Goal: Check status: Check status

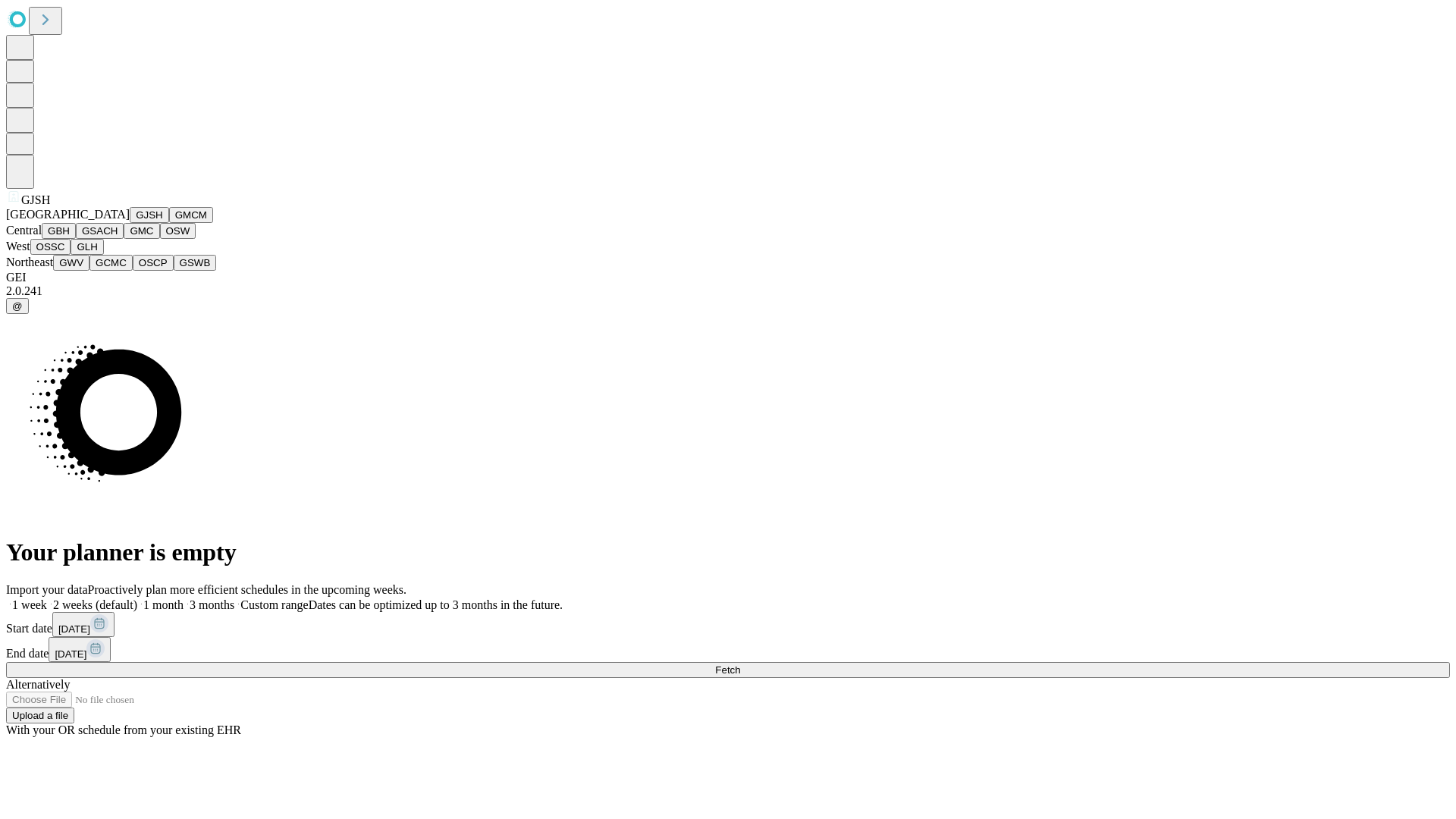
click at [130, 223] on button "GJSH" at bounding box center [149, 215] width 39 height 16
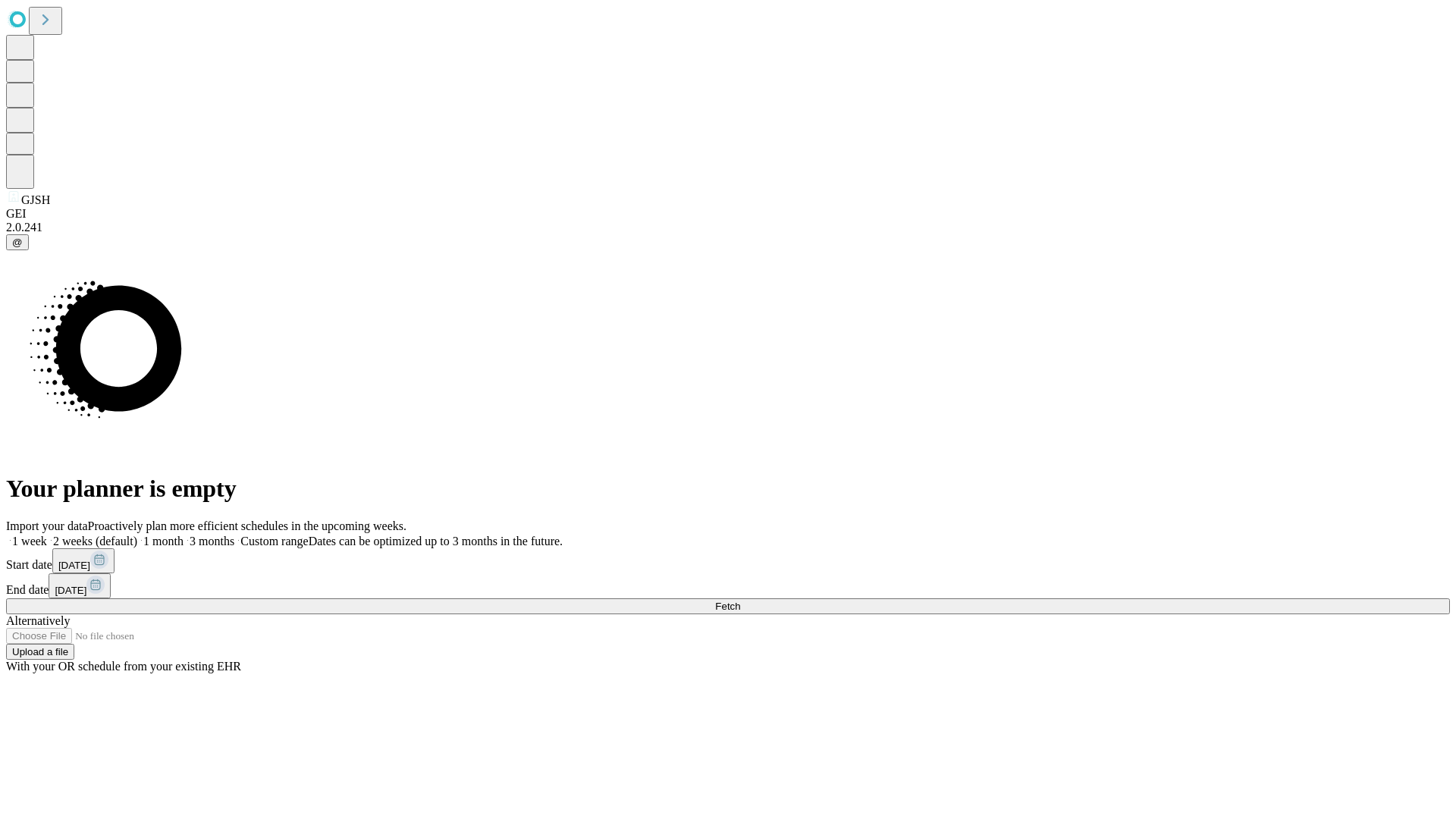
click at [47, 535] on label "1 week" at bounding box center [26, 541] width 41 height 13
click at [740, 600] on span "Fetch" at bounding box center [727, 606] width 25 height 11
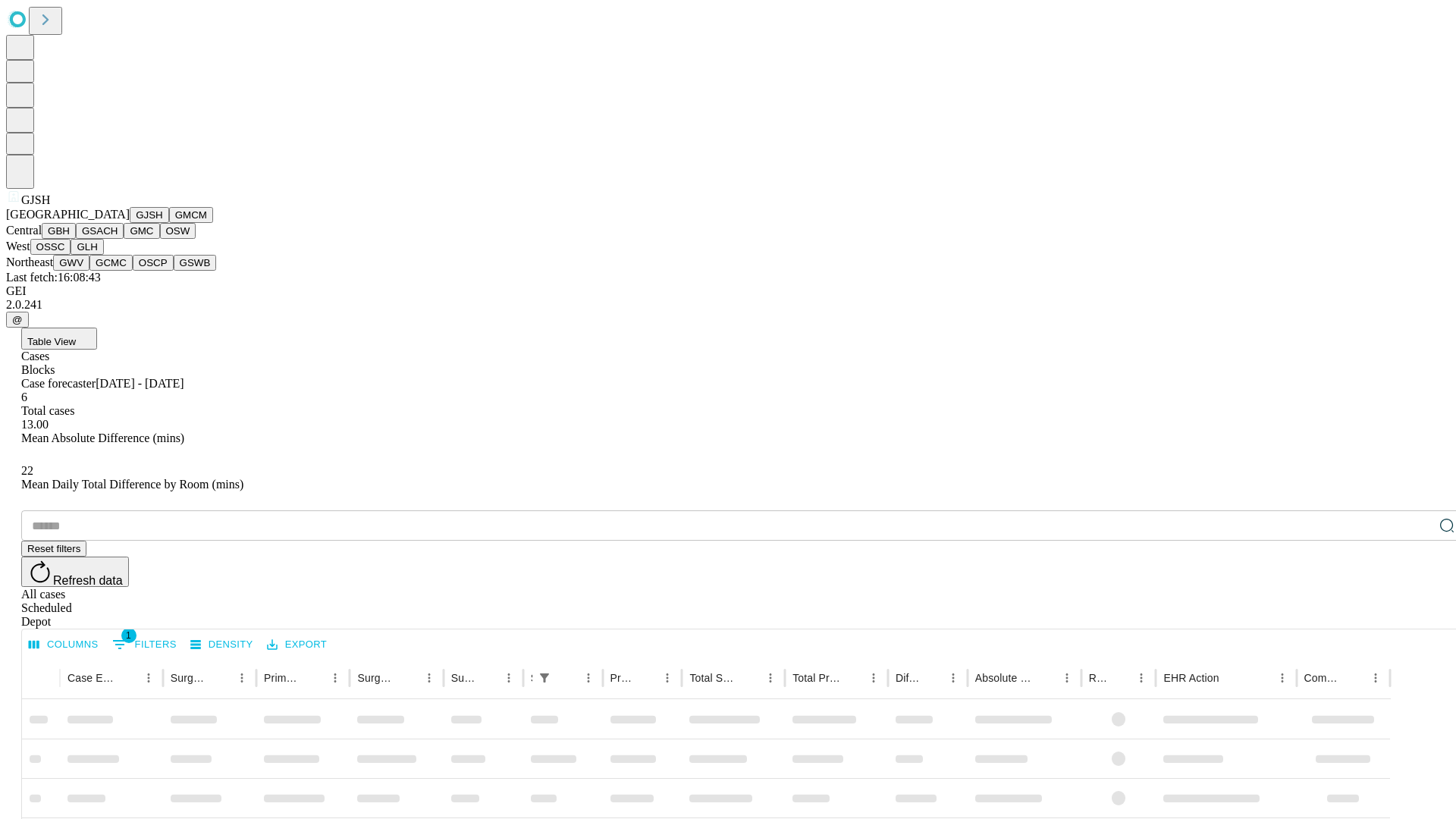
click at [169, 223] on button "GMCM" at bounding box center [191, 215] width 44 height 16
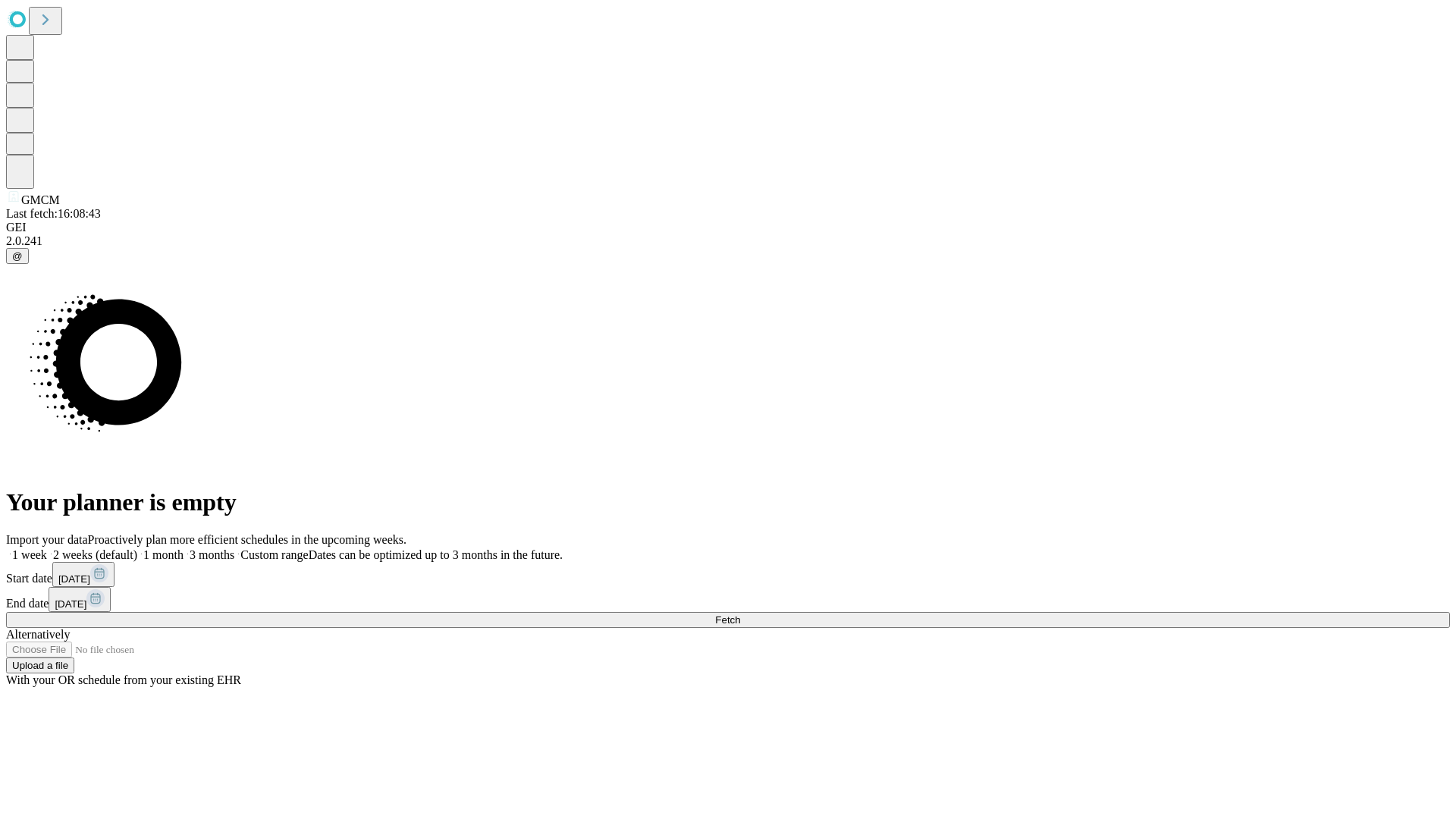
click at [47, 548] on label "1 week" at bounding box center [26, 555] width 41 height 13
click at [740, 614] on span "Fetch" at bounding box center [727, 620] width 25 height 11
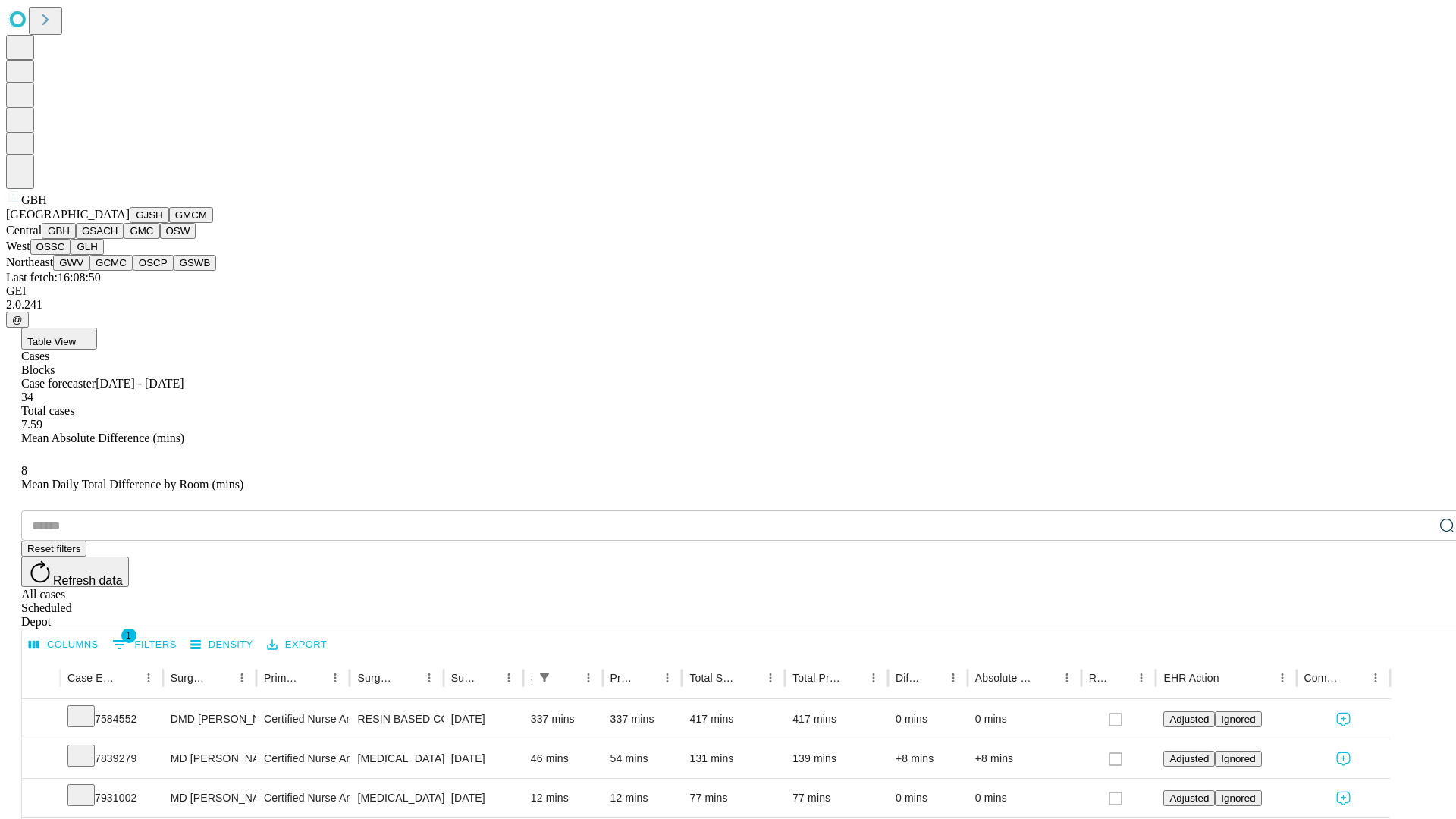
click at [118, 239] on button "GSACH" at bounding box center [100, 231] width 48 height 16
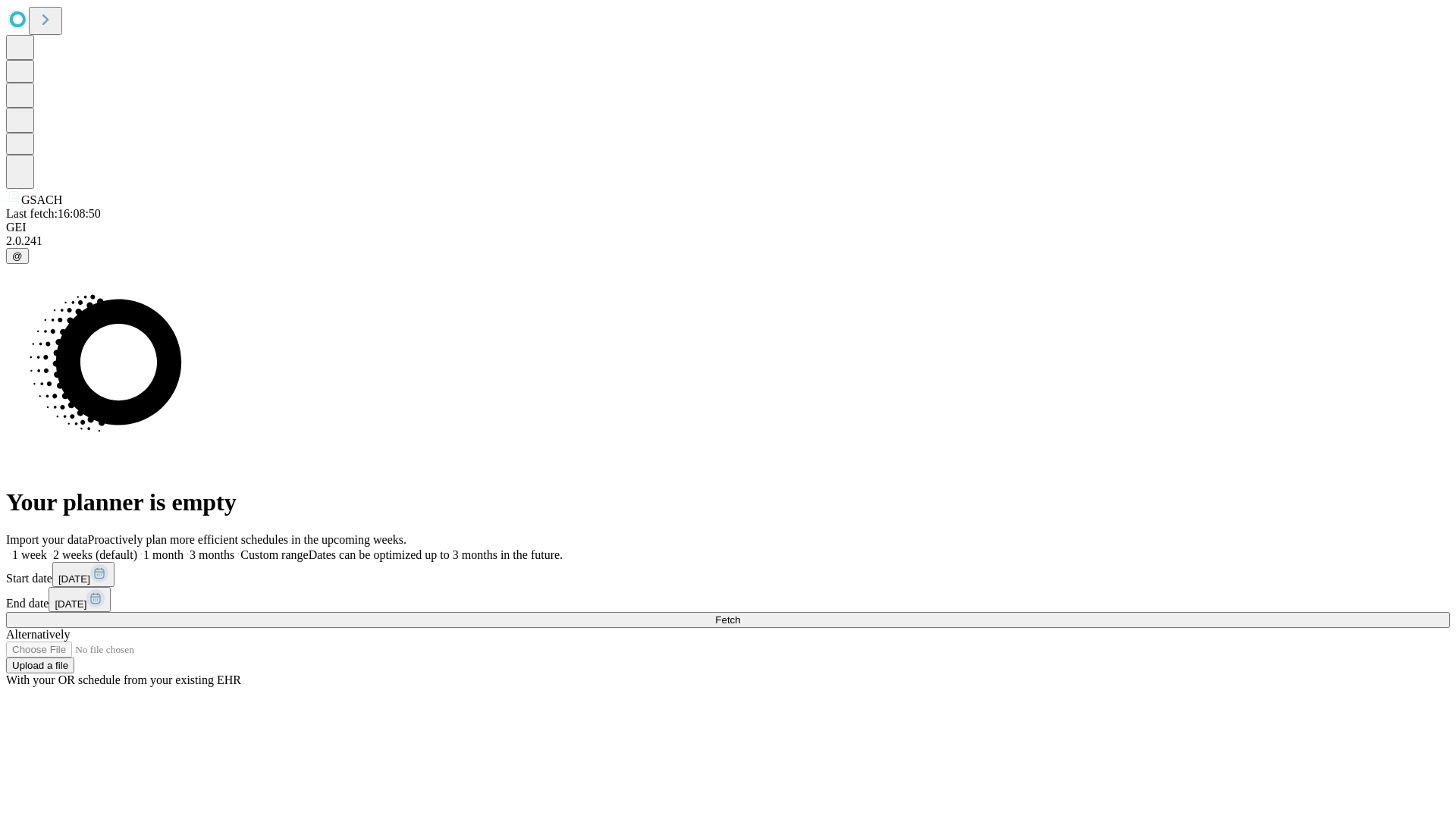
click at [47, 548] on label "1 week" at bounding box center [26, 555] width 41 height 13
click at [740, 614] on span "Fetch" at bounding box center [727, 620] width 25 height 11
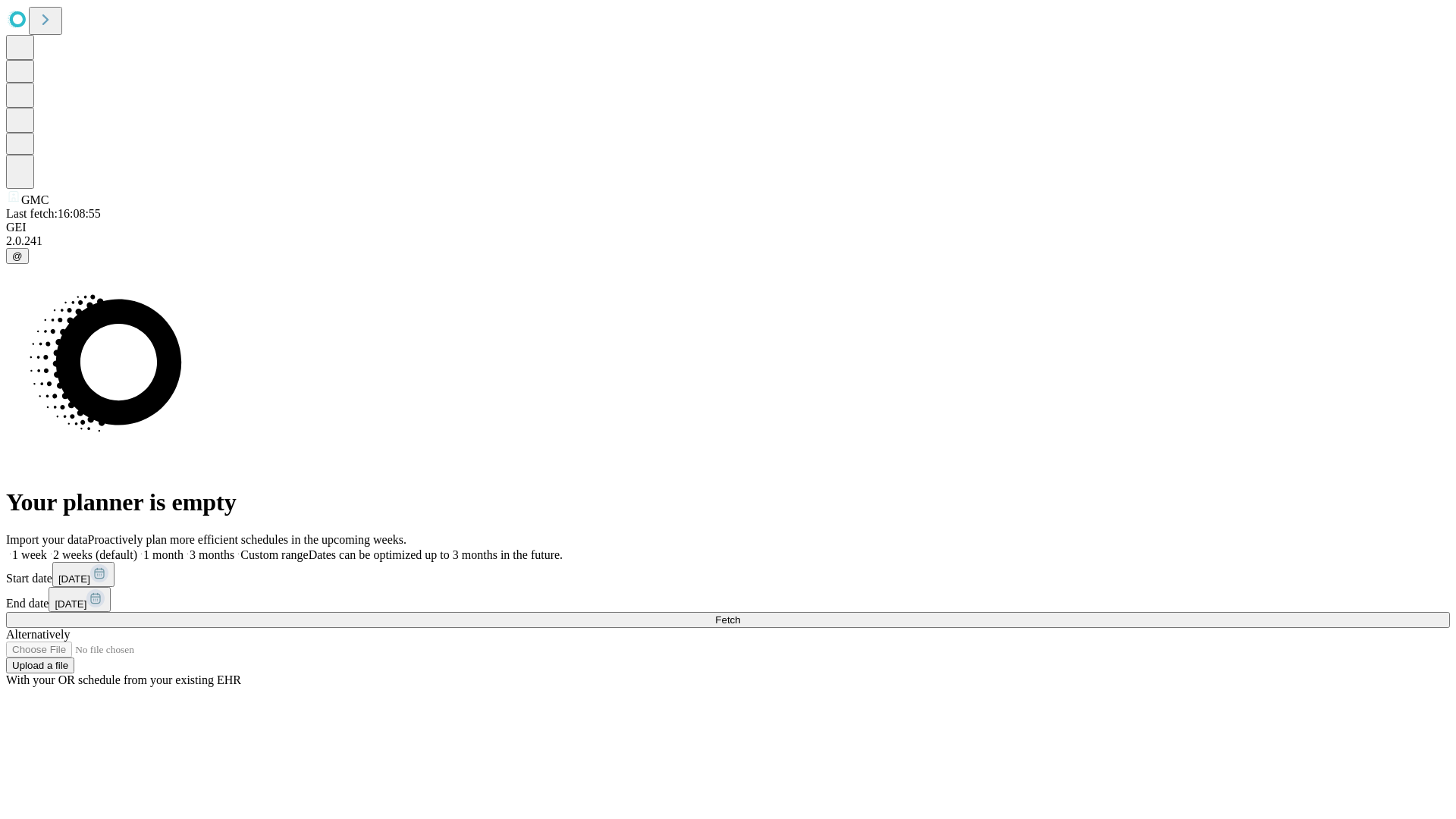
click at [47, 548] on label "1 week" at bounding box center [26, 555] width 41 height 13
click at [740, 614] on span "Fetch" at bounding box center [727, 620] width 25 height 11
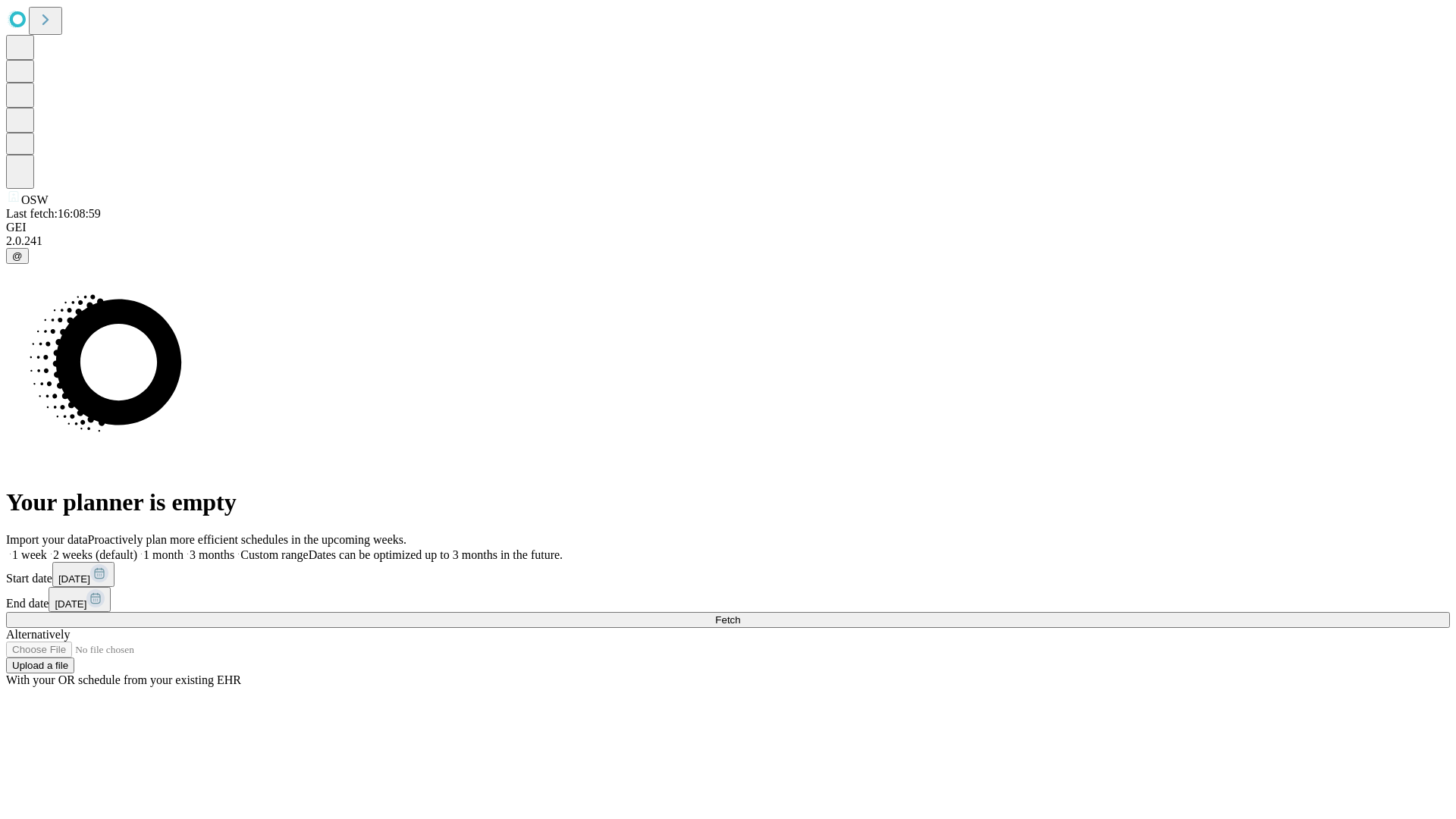
click at [47, 548] on label "1 week" at bounding box center [26, 555] width 41 height 13
click at [740, 614] on span "Fetch" at bounding box center [727, 620] width 25 height 11
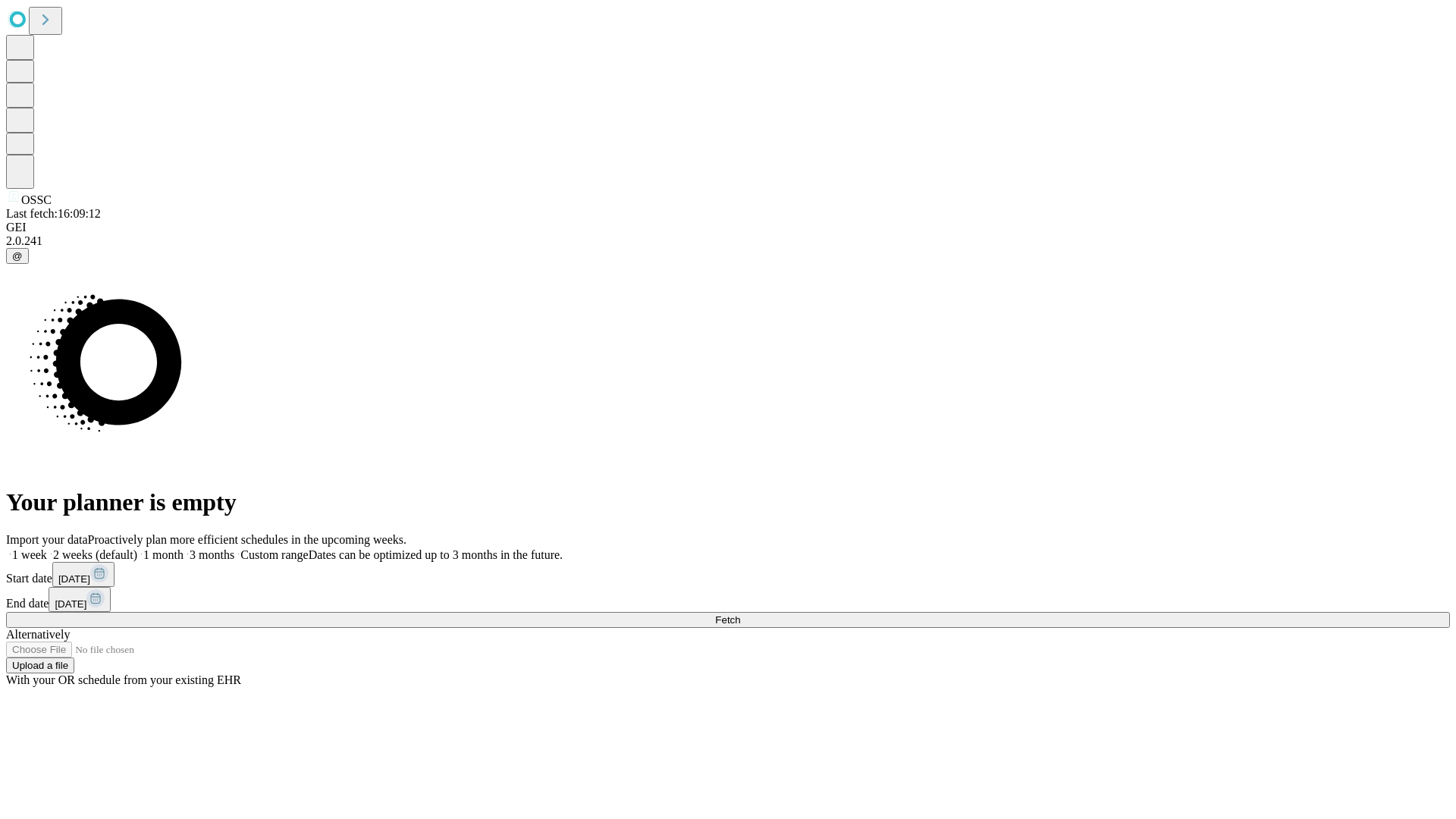
click at [47, 548] on label "1 week" at bounding box center [26, 555] width 41 height 13
click at [740, 614] on span "Fetch" at bounding box center [727, 620] width 25 height 11
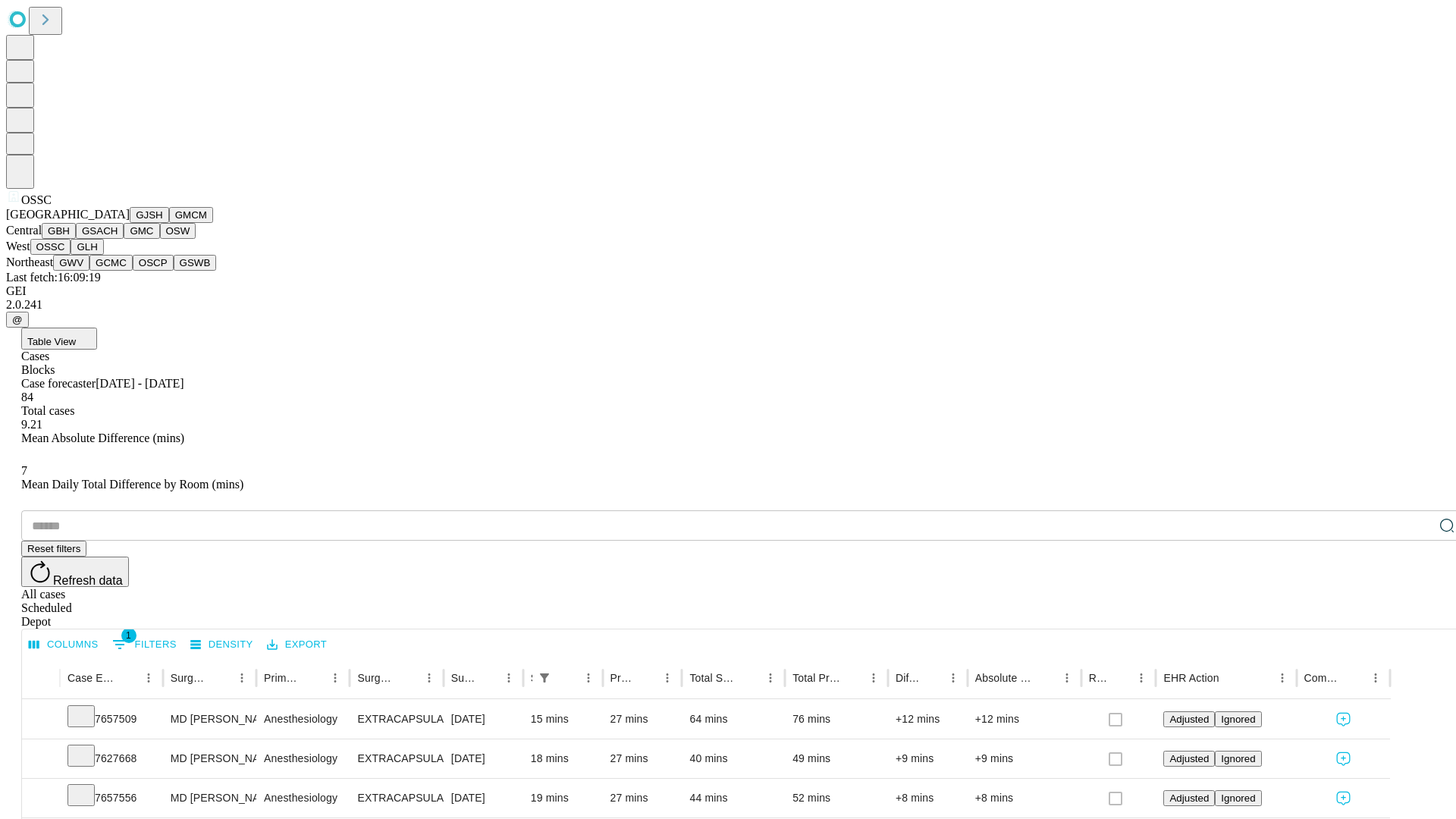
click at [103, 255] on button "GLH" at bounding box center [86, 247] width 33 height 16
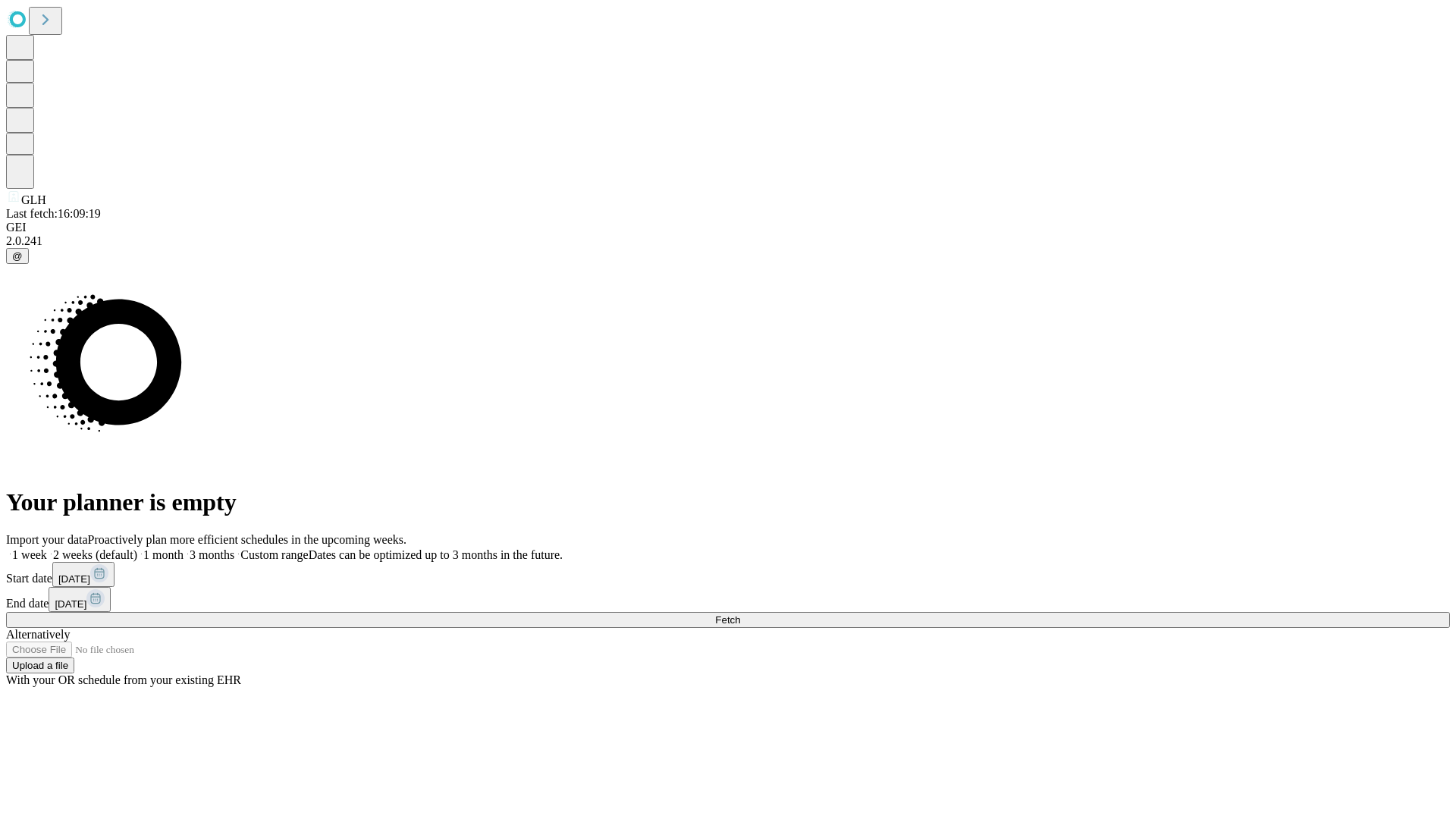
click at [740, 614] on span "Fetch" at bounding box center [727, 620] width 25 height 11
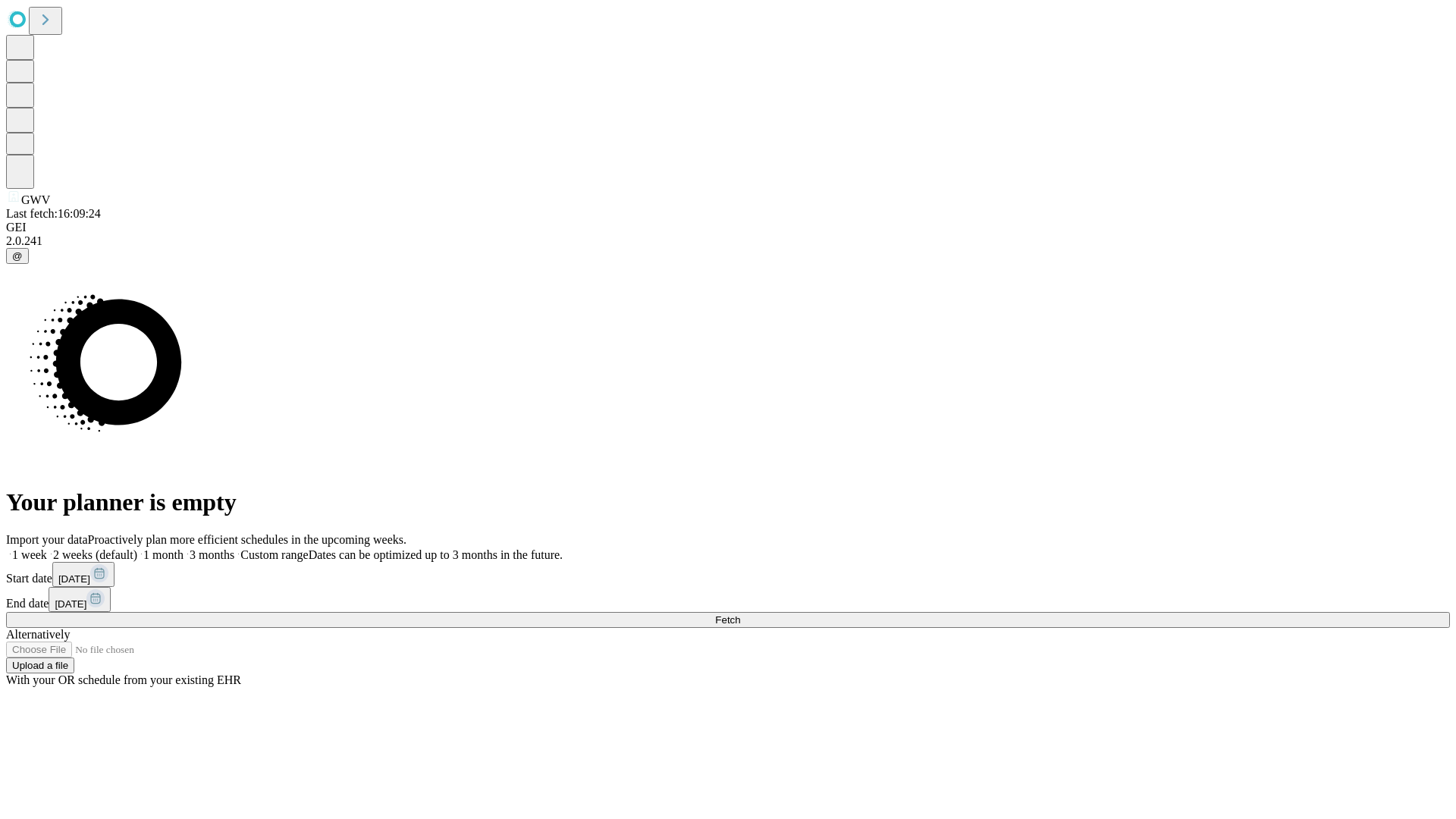
click at [47, 548] on label "1 week" at bounding box center [26, 555] width 41 height 13
click at [740, 614] on span "Fetch" at bounding box center [727, 620] width 25 height 11
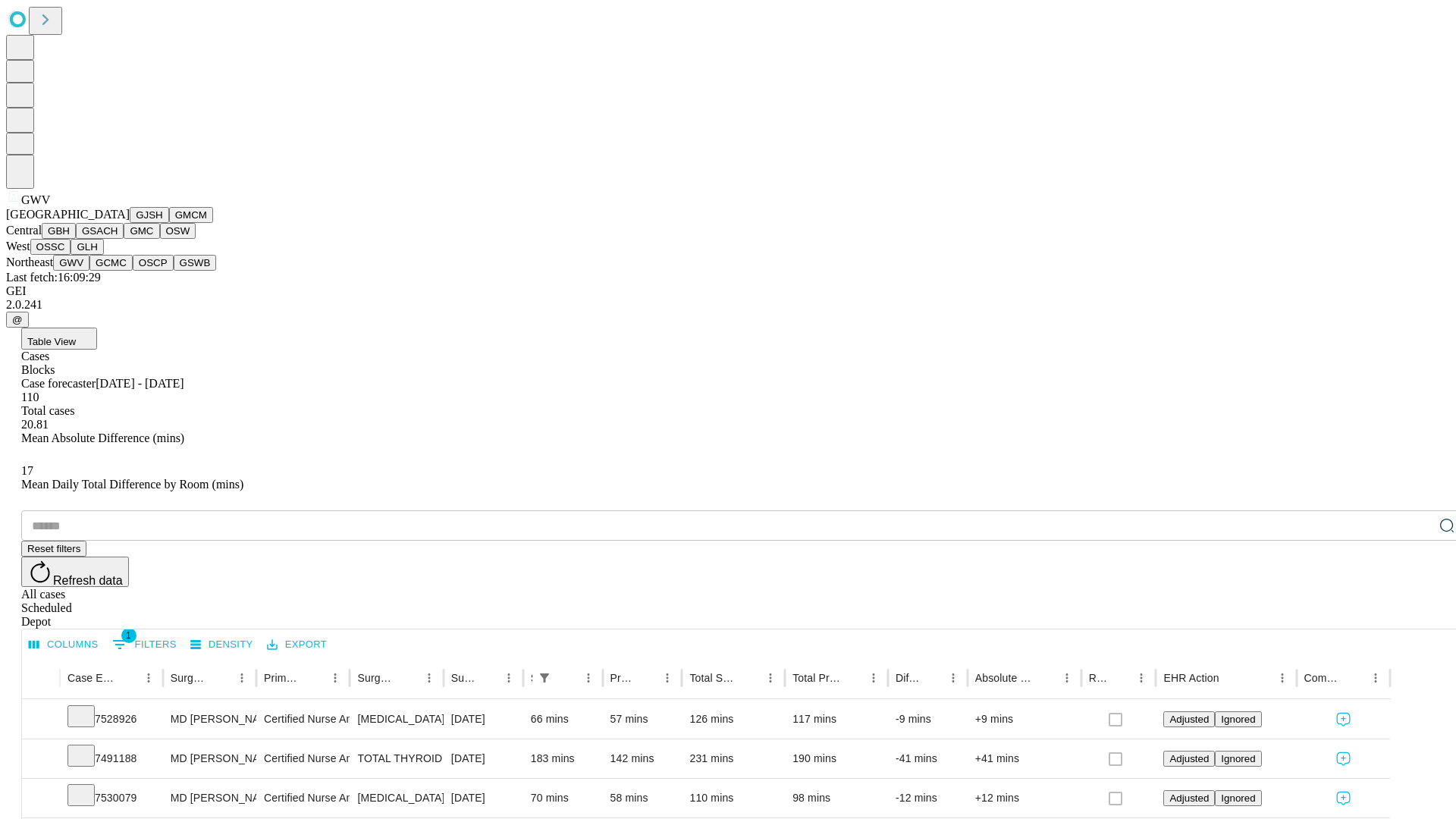
click at [118, 271] on button "GCMC" at bounding box center [111, 263] width 43 height 16
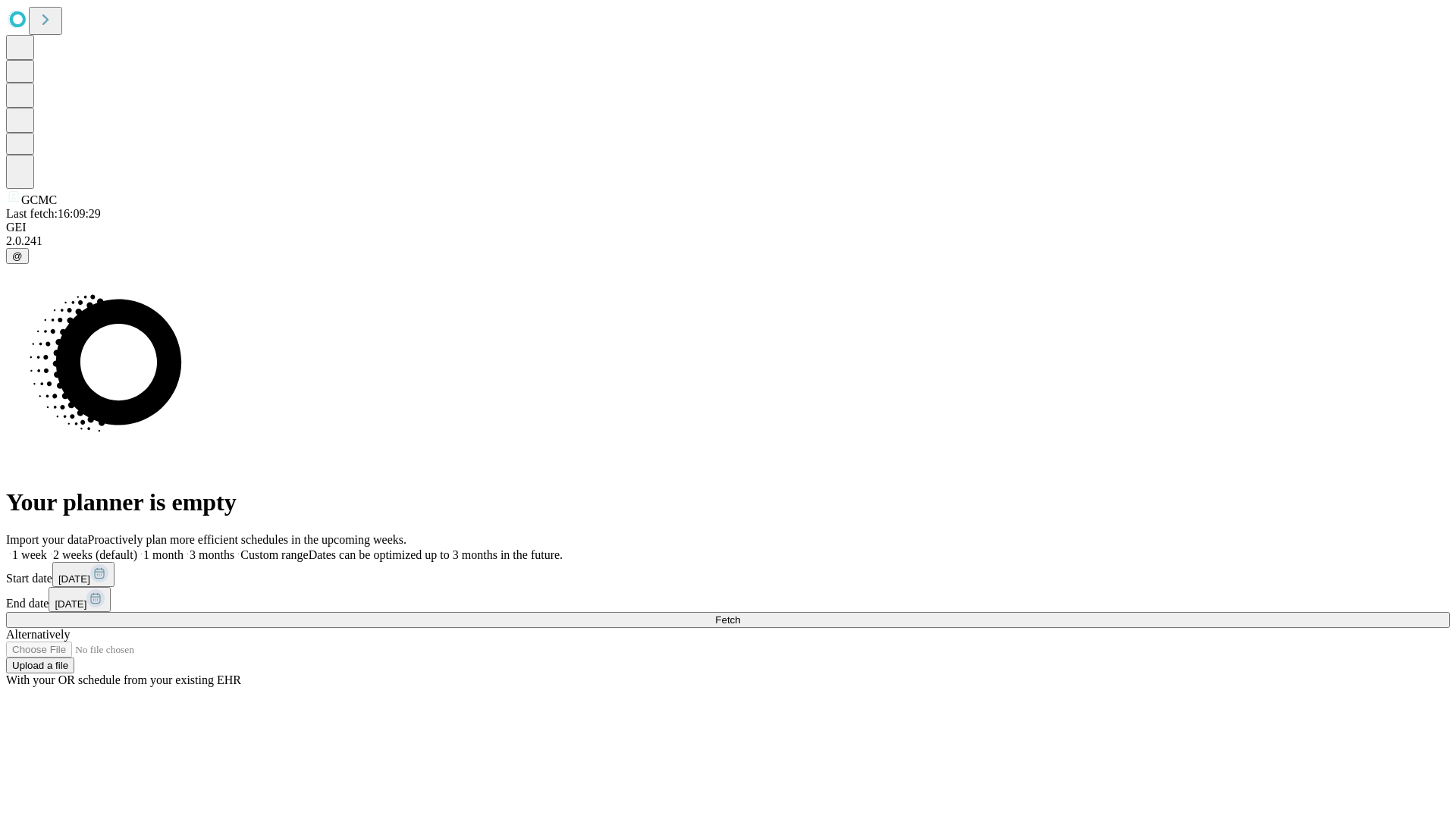
click at [740, 614] on span "Fetch" at bounding box center [727, 620] width 25 height 11
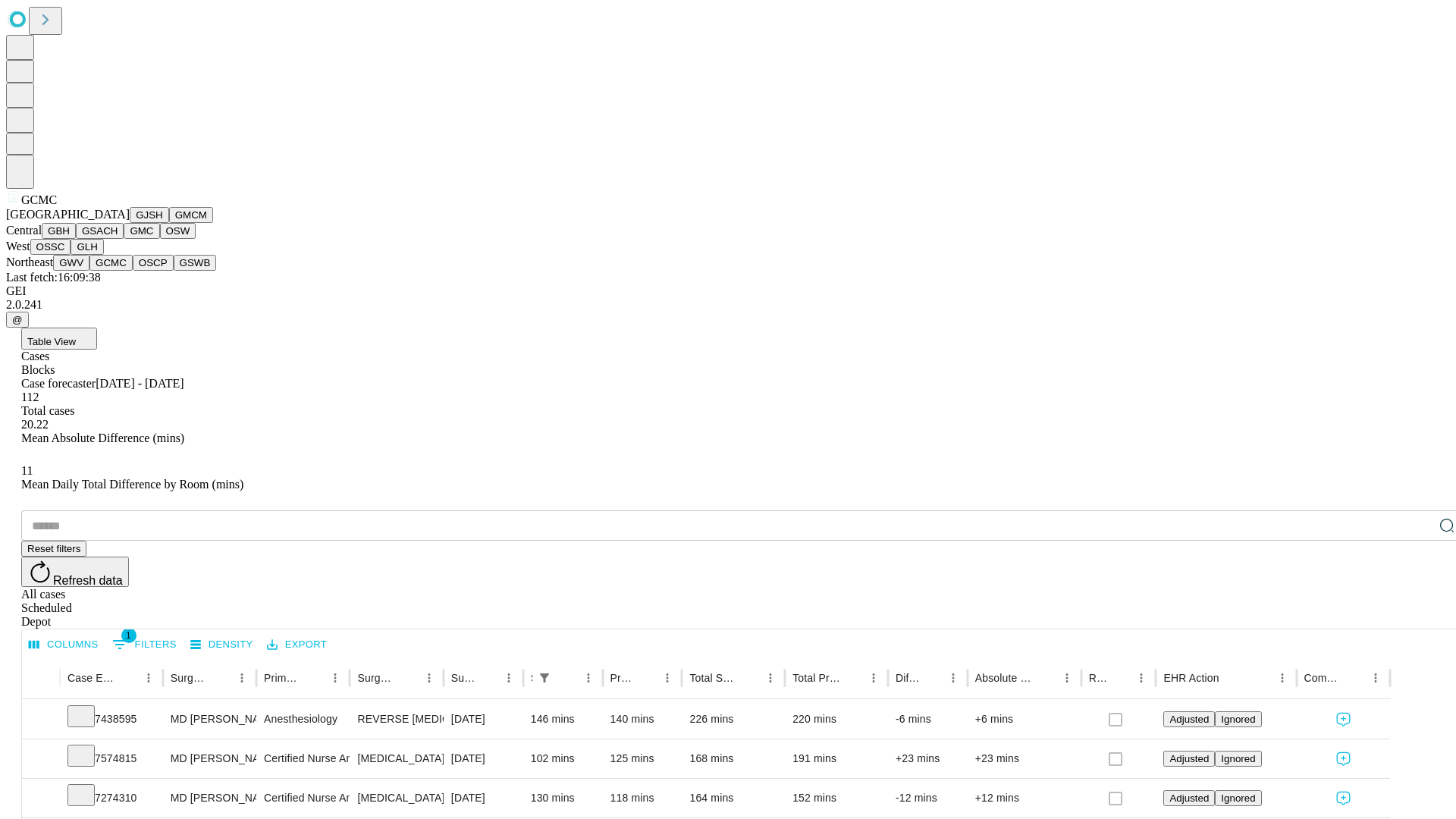
click at [133, 271] on button "OSCP" at bounding box center [153, 263] width 41 height 16
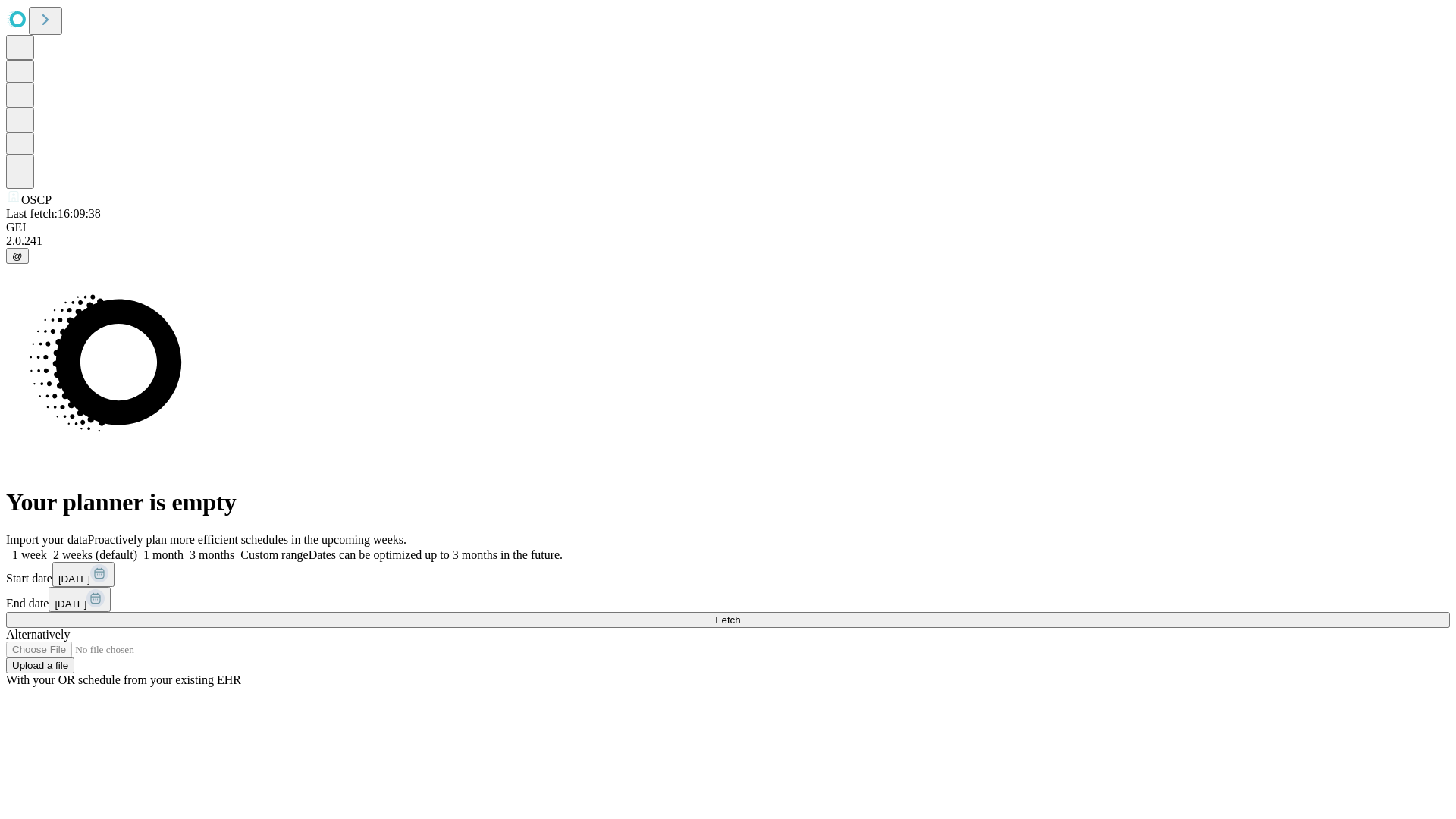
click at [47, 548] on label "1 week" at bounding box center [26, 555] width 41 height 13
click at [740, 614] on span "Fetch" at bounding box center [727, 620] width 25 height 11
